Goal: Task Accomplishment & Management: Manage account settings

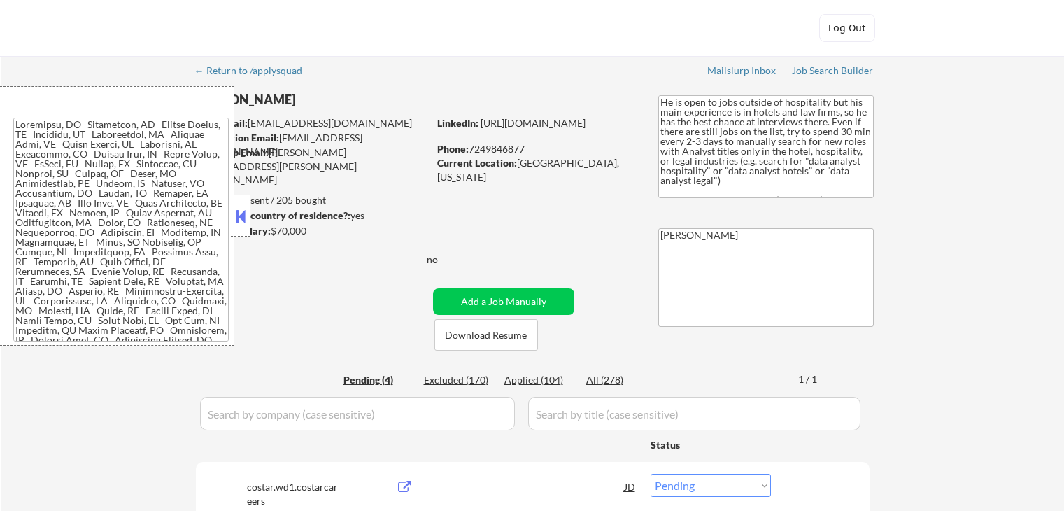
select select ""pending""
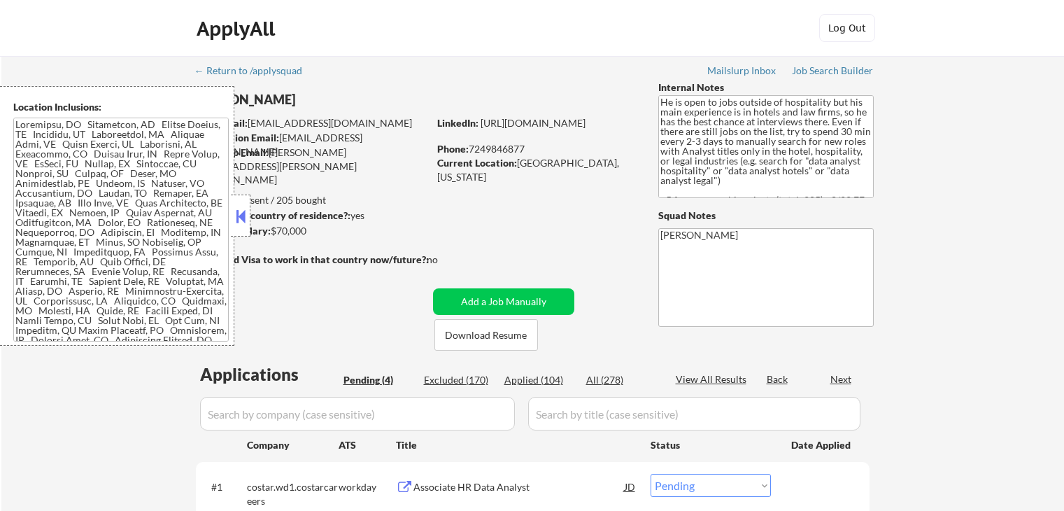
select select ""pending""
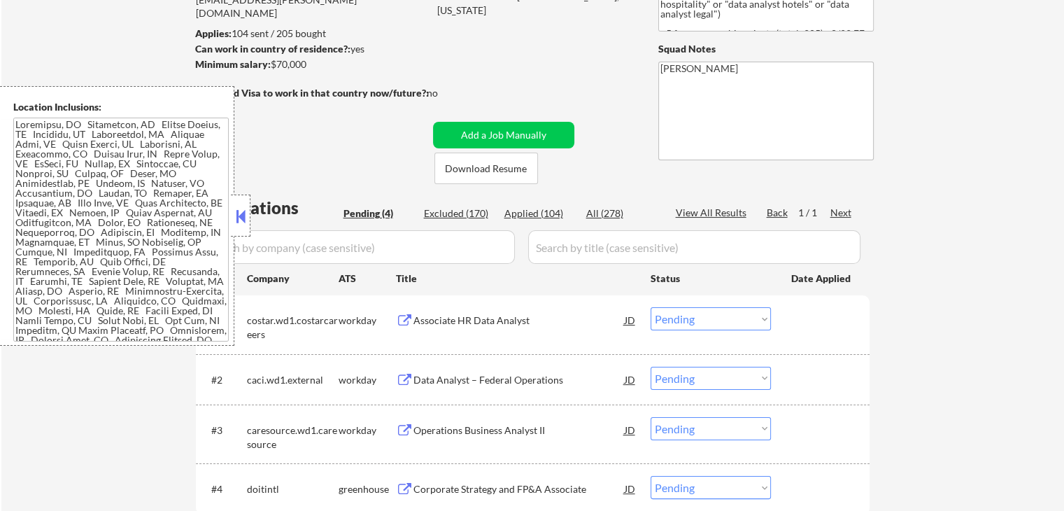
scroll to position [280, 0]
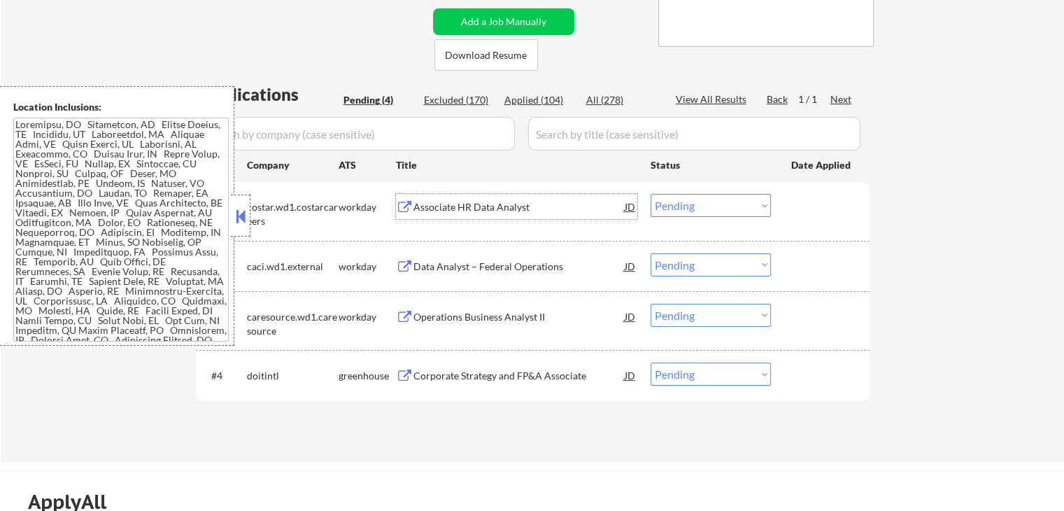
click at [455, 212] on div "Associate HR Data Analyst" at bounding box center [518, 207] width 211 height 14
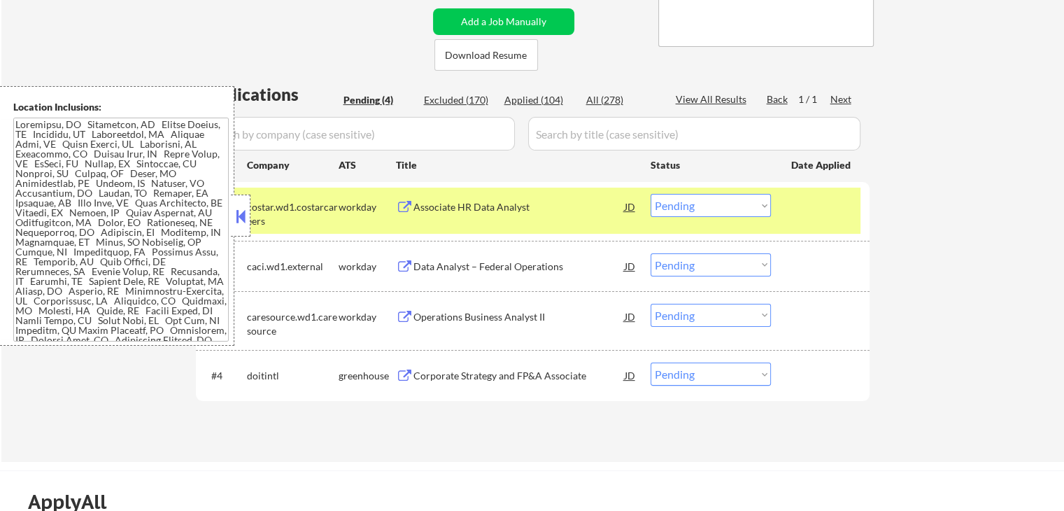
click at [436, 269] on div "Data Analyst – Federal Operations" at bounding box center [518, 267] width 211 height 14
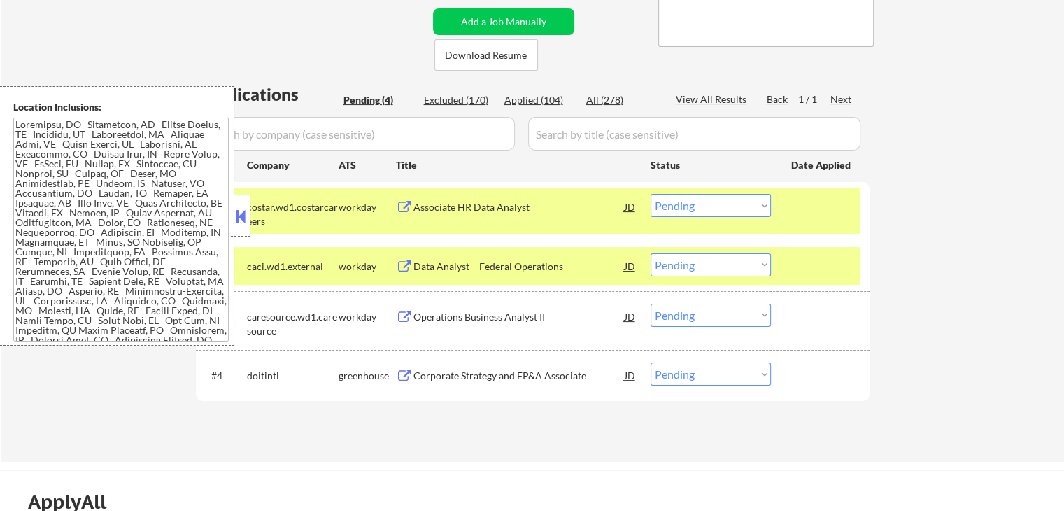
click at [427, 312] on div "Operations Business Analyst II" at bounding box center [518, 317] width 211 height 14
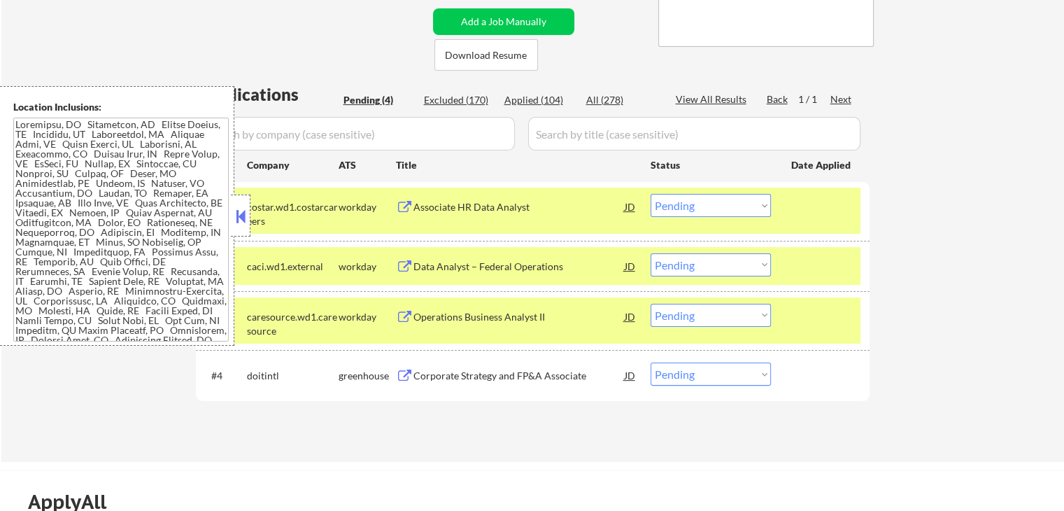
click at [417, 376] on div "Corporate Strategy and FP&A Associate" at bounding box center [518, 376] width 211 height 14
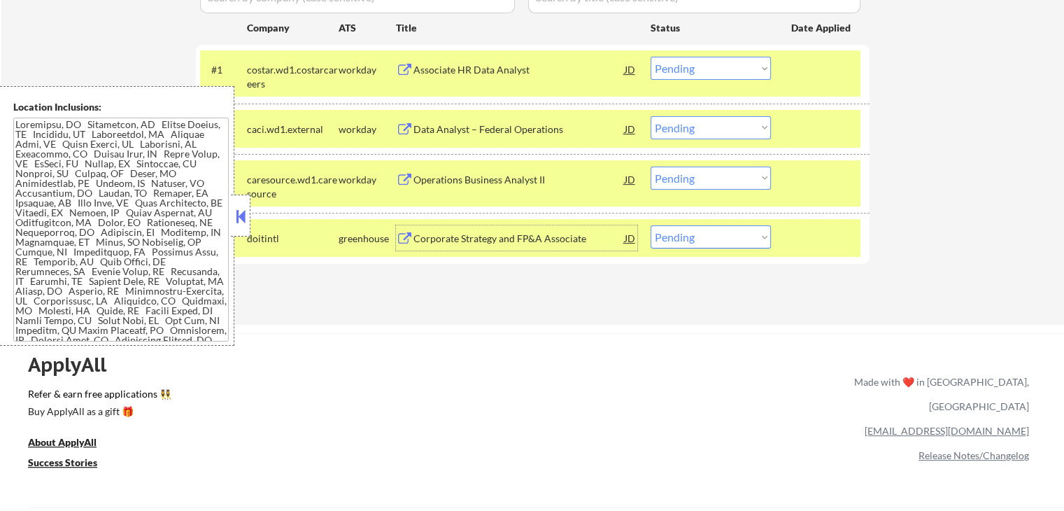
scroll to position [420, 0]
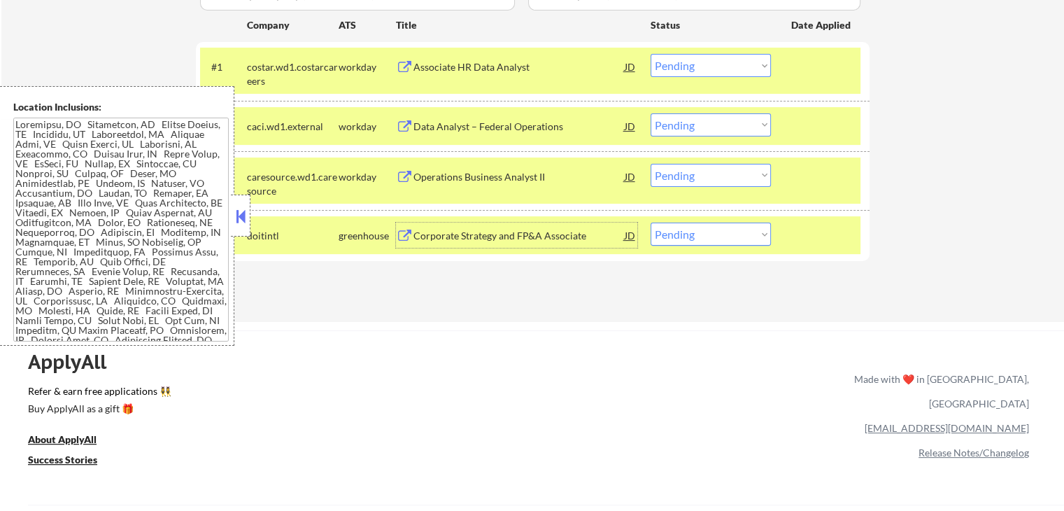
click at [702, 233] on select "Choose an option... Pending Applied Excluded (Questions) Excluded (Expired) Exc…" at bounding box center [711, 233] width 120 height 23
select select ""applied""
click at [651, 222] on select "Choose an option... Pending Applied Excluded (Questions) Excluded (Expired) Exc…" at bounding box center [711, 233] width 120 height 23
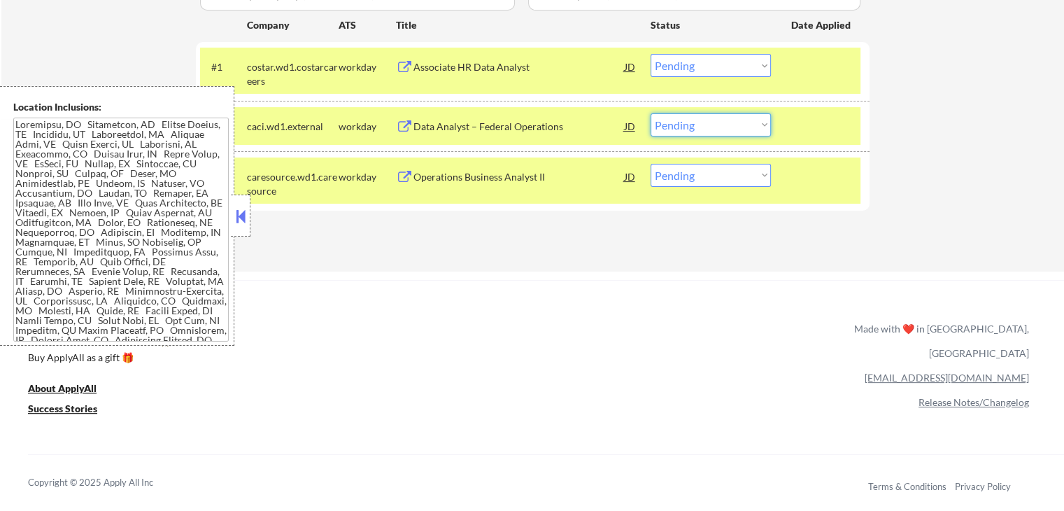
click at [723, 125] on select "Choose an option... Pending Applied Excluded (Questions) Excluded (Expired) Exc…" at bounding box center [711, 124] width 120 height 23
click at [651, 113] on select "Choose an option... Pending Applied Excluded (Questions) Excluded (Expired) Exc…" at bounding box center [711, 124] width 120 height 23
select select ""pending""
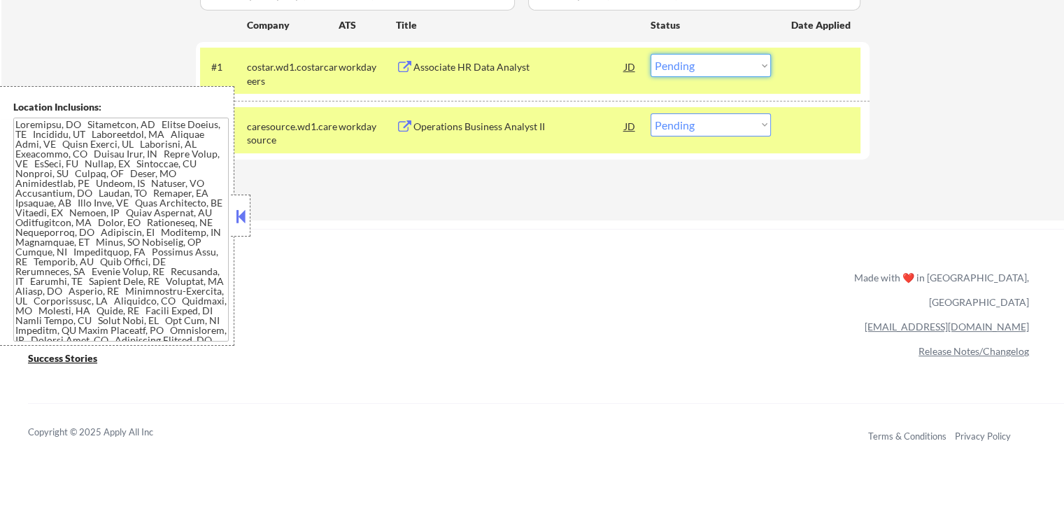
click at [723, 62] on select "Choose an option... Pending Applied Excluded (Questions) Excluded (Expired) Exc…" at bounding box center [711, 65] width 120 height 23
click at [651, 54] on select "Choose an option... Pending Applied Excluded (Questions) Excluded (Expired) Exc…" at bounding box center [711, 65] width 120 height 23
click at [541, 236] on div "ApplyAll Refer & earn free applications 👯‍♀️ Buy ApplyAll as a gift 🎁 About App…" at bounding box center [532, 338] width 1064 height 218
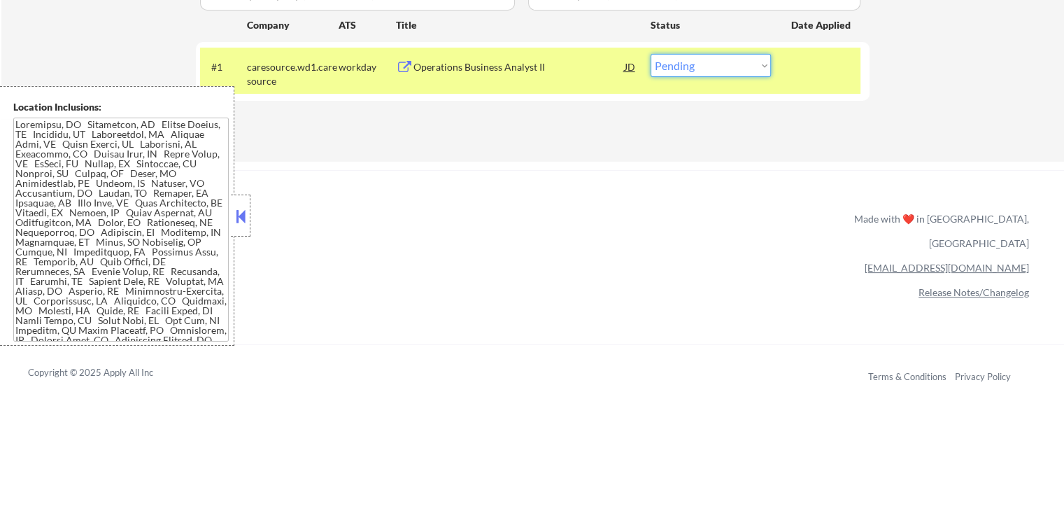
drag, startPoint x: 699, startPoint y: 66, endPoint x: 702, endPoint y: 76, distance: 10.0
click at [700, 66] on select "Choose an option... Pending Applied Excluded (Questions) Excluded (Expired) Exc…" at bounding box center [711, 65] width 120 height 23
select select ""applied""
click at [651, 54] on select "Choose an option... Pending Applied Excluded (Questions) Excluded (Expired) Exc…" at bounding box center [711, 65] width 120 height 23
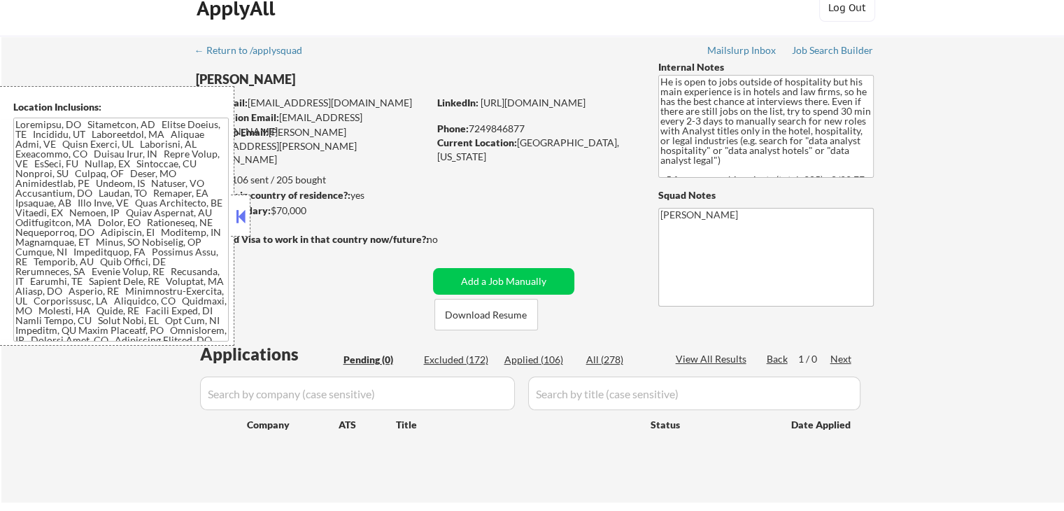
scroll to position [0, 0]
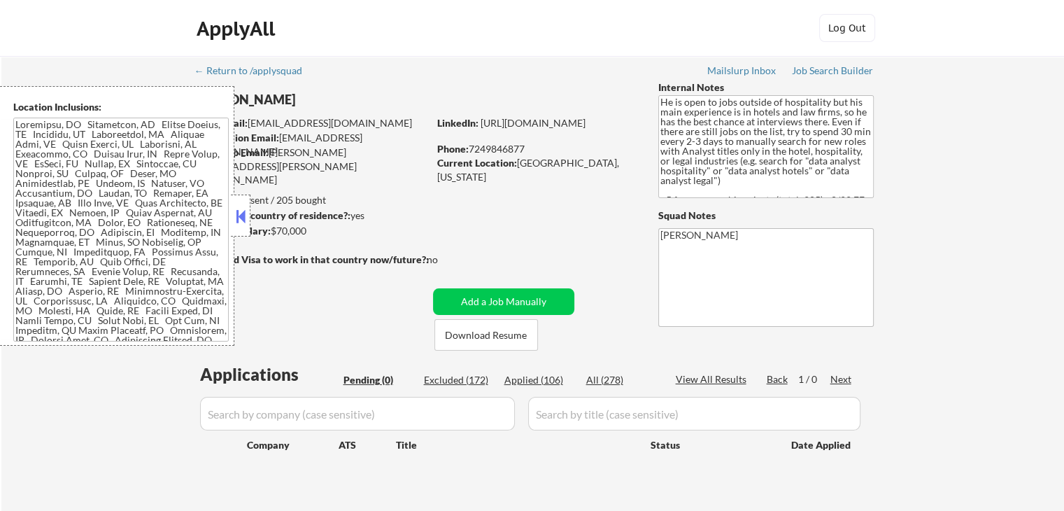
click at [238, 208] on button at bounding box center [240, 216] width 15 height 21
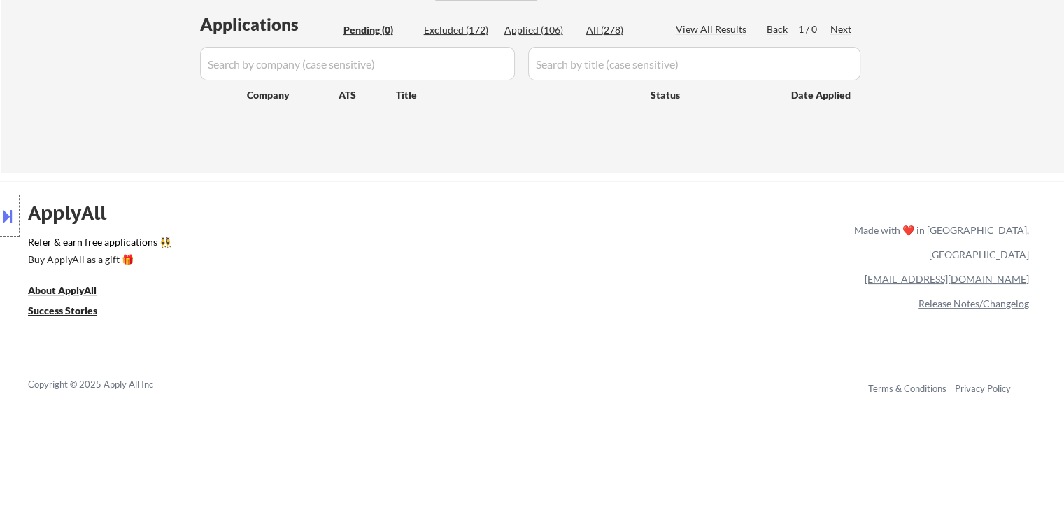
scroll to position [70, 0]
